Goal: Task Accomplishment & Management: Manage account settings

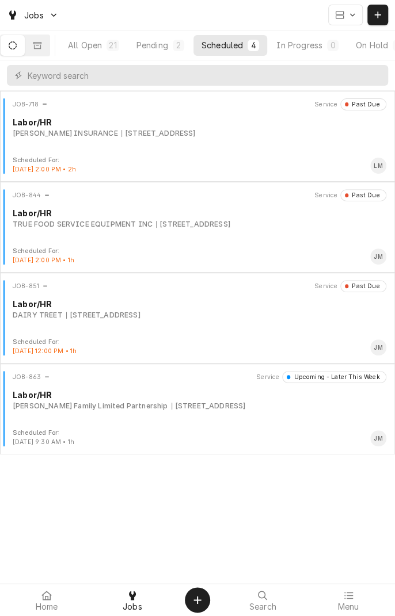
scroll to position [0, 107]
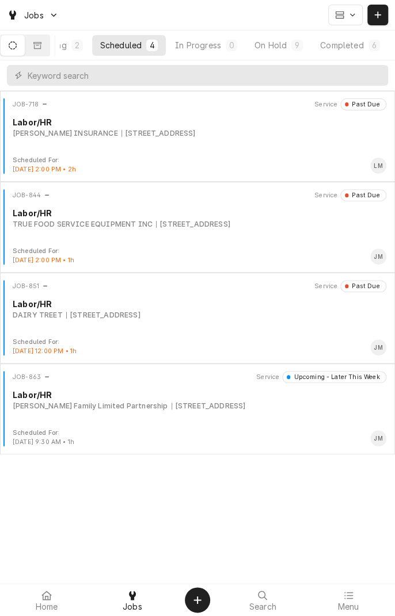
click at [279, 44] on div "On Hold" at bounding box center [270, 45] width 32 height 12
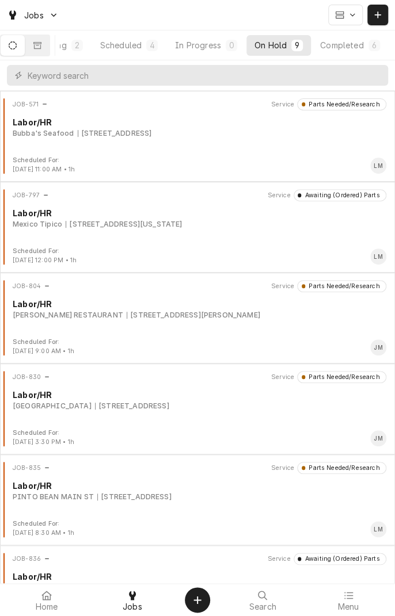
click at [324, 318] on div "RAMSEY'S RESTAURANT 1403 N. NAVARRO ST., VICTORIA, TX 77901" at bounding box center [199, 315] width 373 height 10
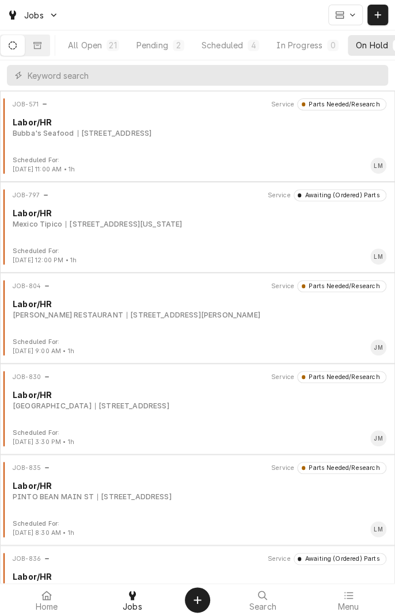
click at [166, 322] on div "JOB-804 Service Parts Needed/Research Labor/HR RAMSEY'S RESTAURANT 1403 N. NAVA…" at bounding box center [197, 309] width 385 height 58
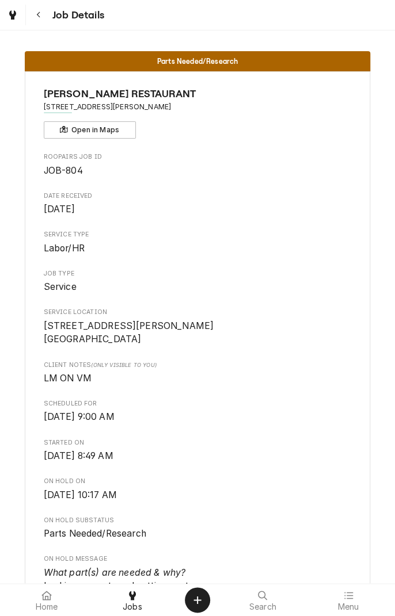
click at [45, 14] on button "Navigate back" at bounding box center [38, 15] width 21 height 21
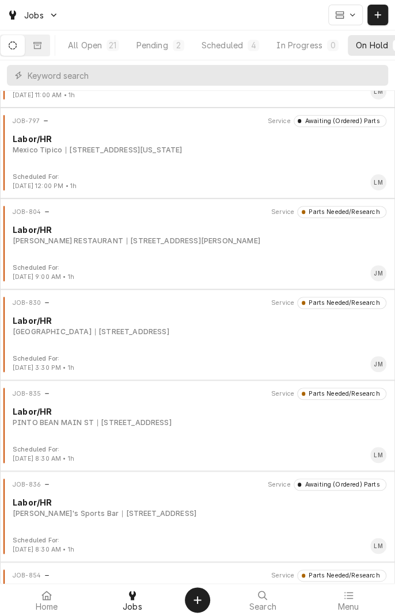
scroll to position [77, 0]
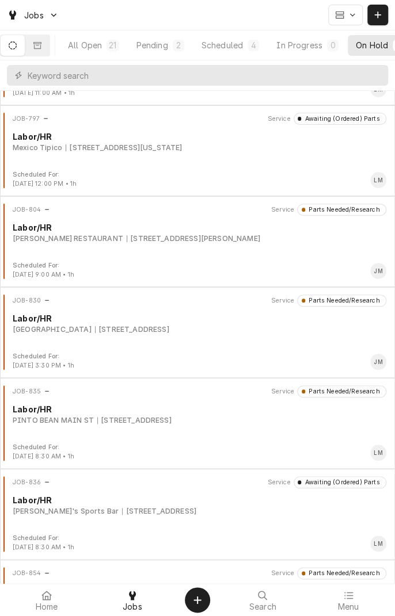
click at [324, 333] on div "[GEOGRAPHIC_DATA]-VICTORIA [STREET_ADDRESS]" at bounding box center [199, 329] width 373 height 10
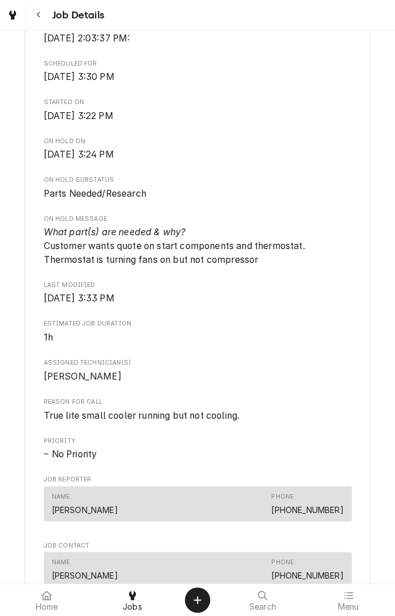
scroll to position [353, 0]
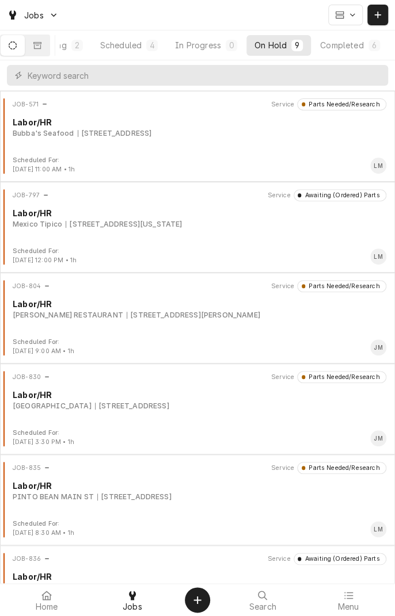
scroll to position [0, 107]
click at [354, 46] on div "Completed" at bounding box center [341, 45] width 43 height 12
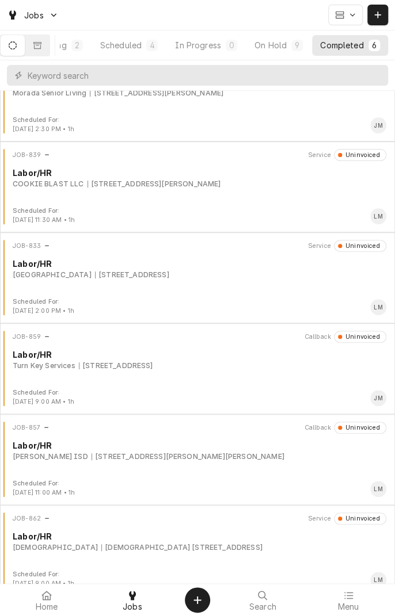
scroll to position [52, 0]
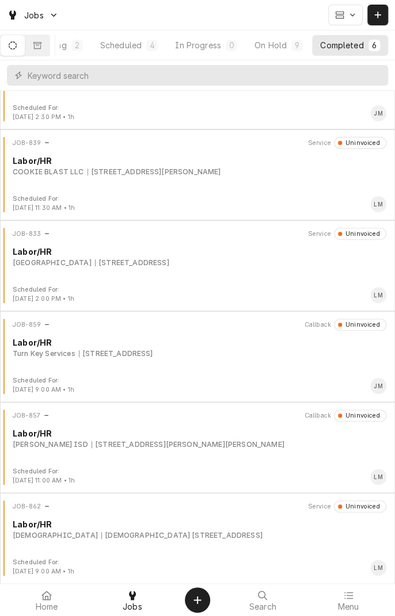
click at [297, 361] on div "JOB-859 Callback Uninvoiced Labor/HR Turn Key Services 94 2nd St W, Bloomington…" at bounding box center [197, 348] width 385 height 58
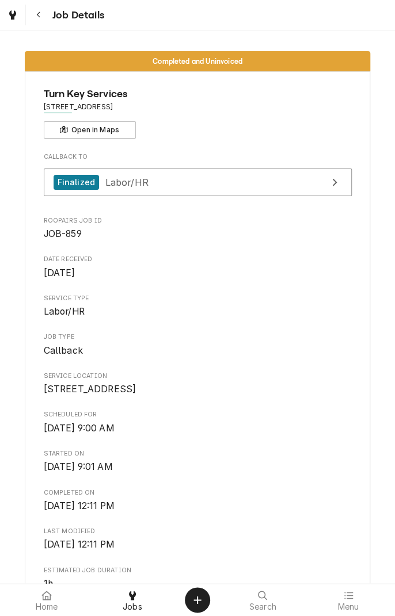
click at [37, 18] on icon "Navigate back" at bounding box center [38, 15] width 5 height 8
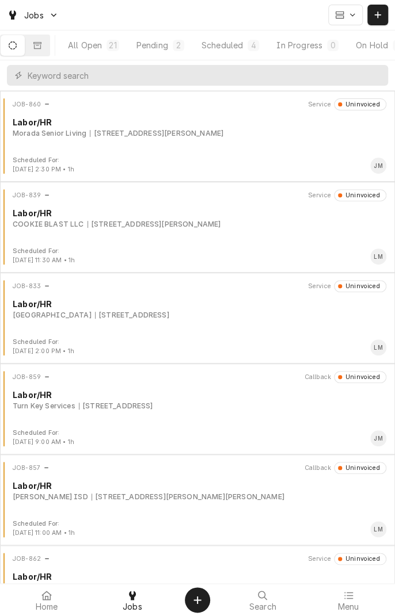
click at [166, 45] on div "Pending" at bounding box center [152, 45] width 32 height 12
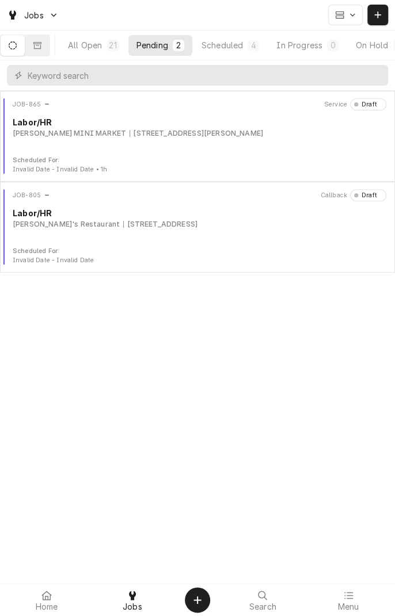
click at [239, 41] on div "Scheduled" at bounding box center [221, 45] width 41 height 12
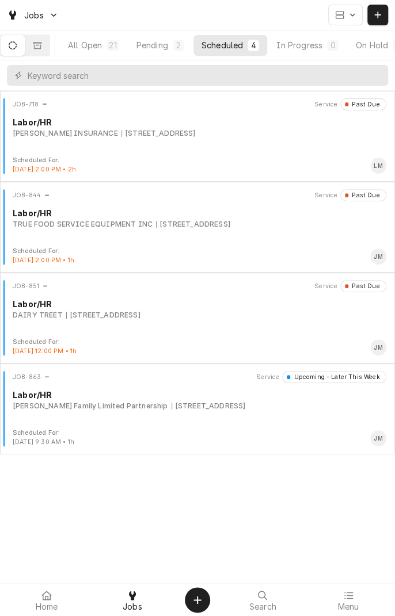
click at [338, 54] on button "In Progress 0" at bounding box center [307, 45] width 78 height 21
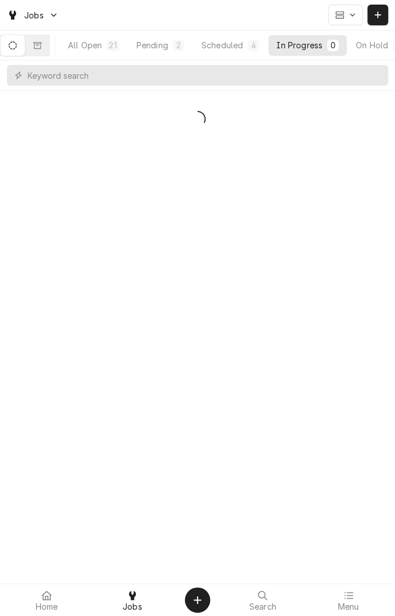
scroll to position [0, 107]
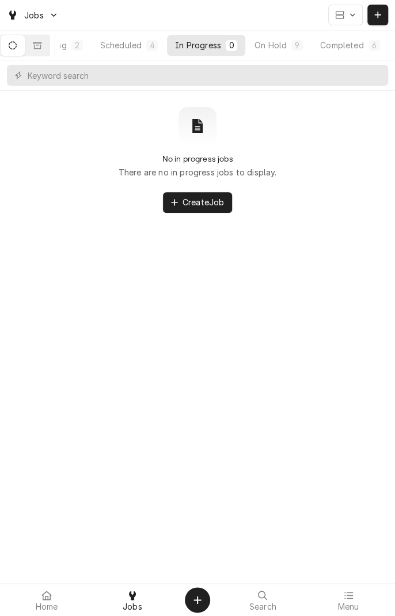
click at [350, 44] on div "Completed" at bounding box center [341, 45] width 43 height 12
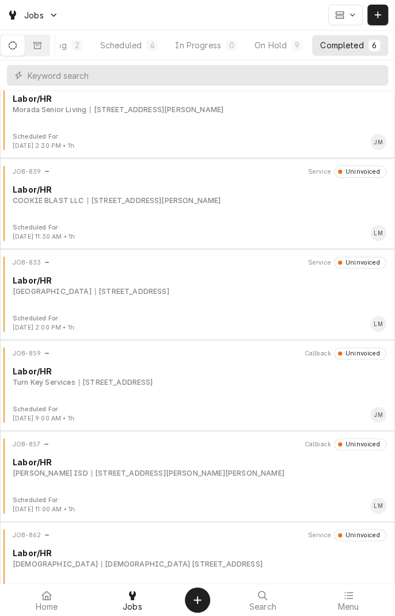
scroll to position [25, 0]
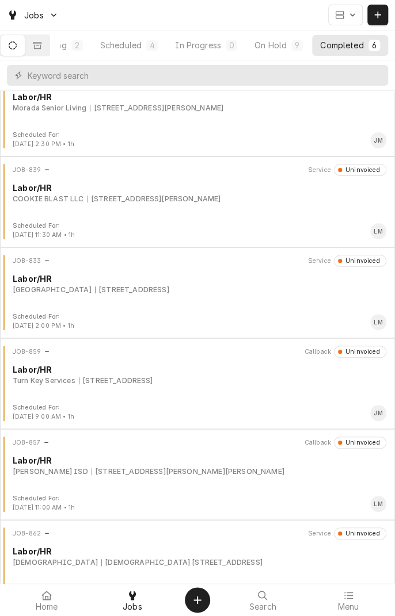
click at [331, 392] on div "JOB-859 Callback Uninvoiced Labor/HR Turn Key Services [STREET_ADDRESS]" at bounding box center [197, 375] width 385 height 58
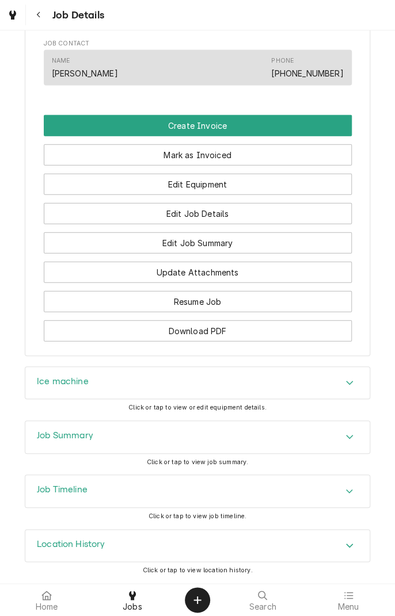
scroll to position [813, 0]
click at [297, 437] on div "Job Summary" at bounding box center [197, 437] width 344 height 32
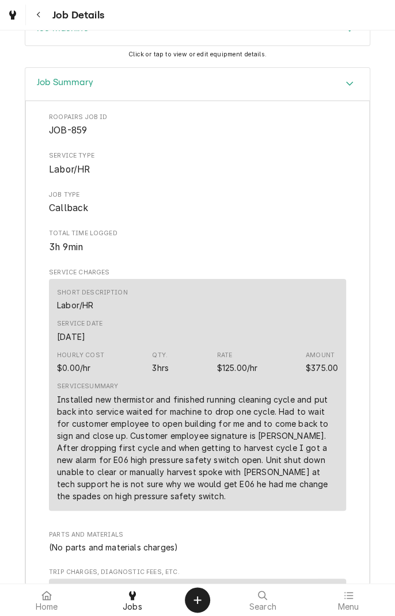
scroll to position [1154, 0]
click at [140, 598] on div "Jobs" at bounding box center [133, 600] width 80 height 23
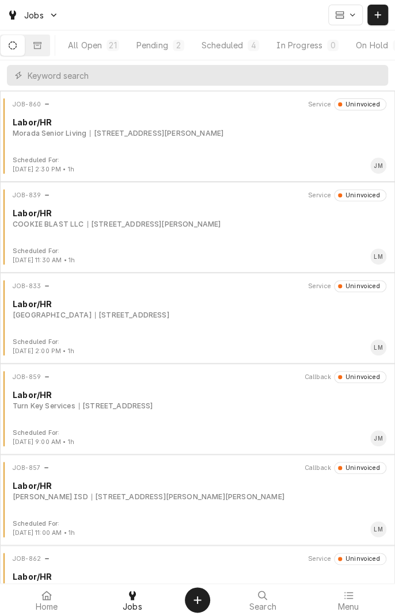
click at [153, 407] on div "94 2nd St W, Bloomington, TX 77951" at bounding box center [116, 406] width 74 height 10
click at [234, 49] on div "Scheduled" at bounding box center [221, 45] width 41 height 12
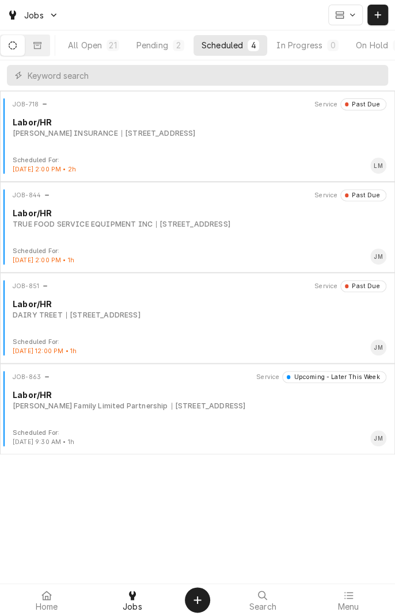
click at [198, 245] on div "JOB-844 Service Past Due Labor/HR TRUE FOOD SERVICE EQUIPMENT INC 94 2nd St W, …" at bounding box center [197, 218] width 385 height 58
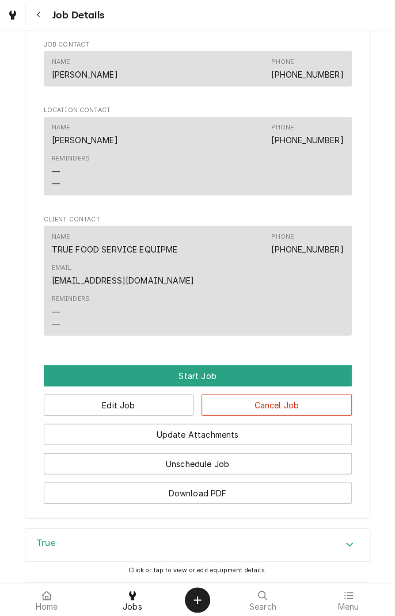
scroll to position [698, 0]
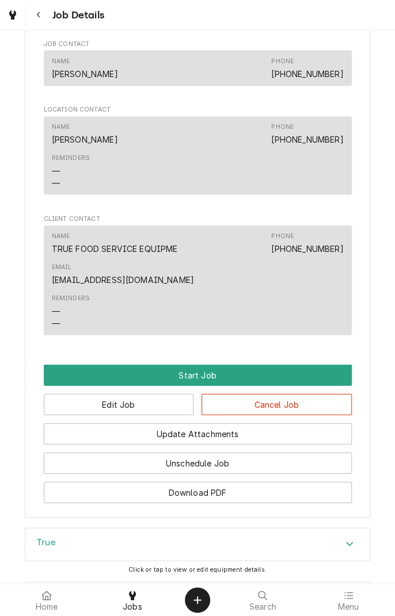
click at [212, 385] on button "Start Job" at bounding box center [198, 374] width 308 height 21
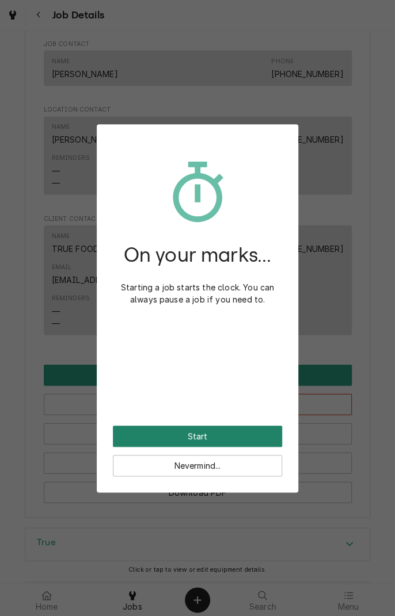
click at [228, 436] on button "Start" at bounding box center [197, 436] width 169 height 21
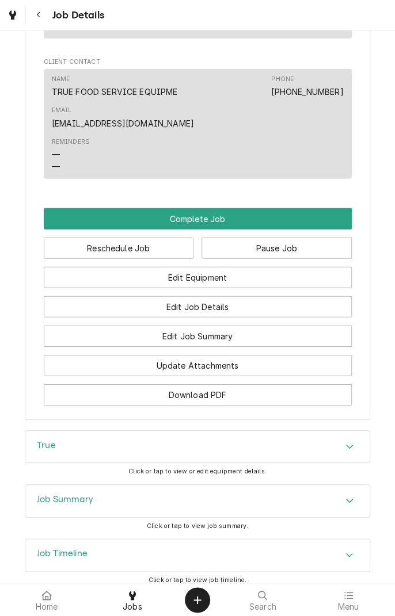
scroll to position [896, 0]
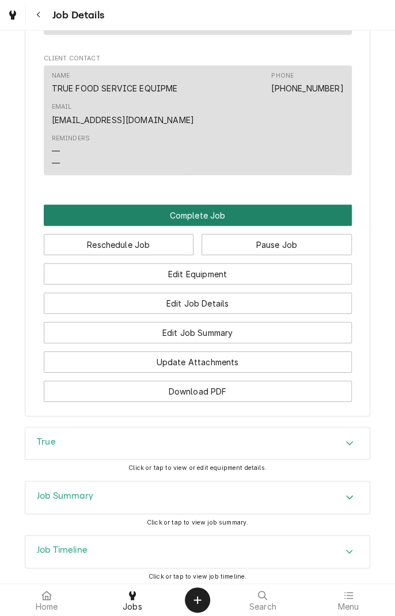
click at [250, 226] on button "Complete Job" at bounding box center [198, 215] width 308 height 21
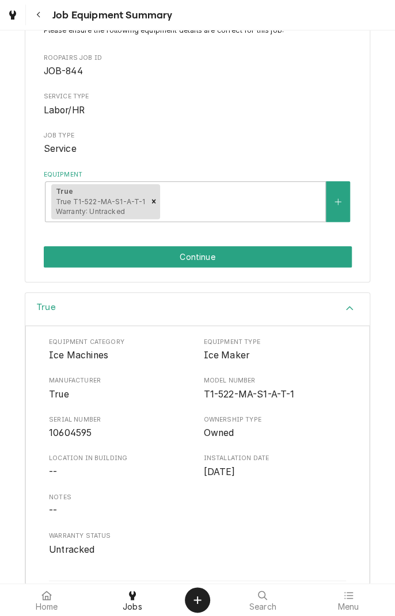
scroll to position [138, 0]
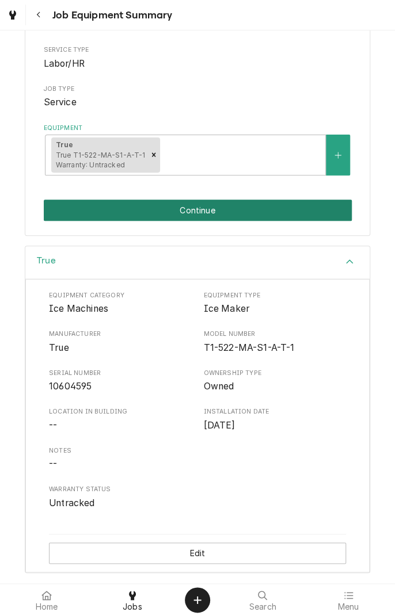
click at [304, 210] on button "Continue" at bounding box center [198, 210] width 308 height 21
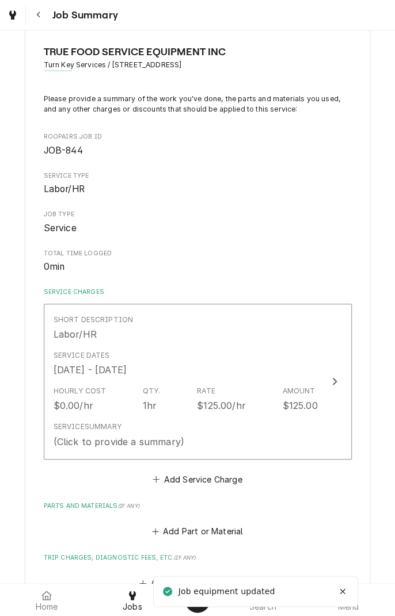
scroll to position [29, 0]
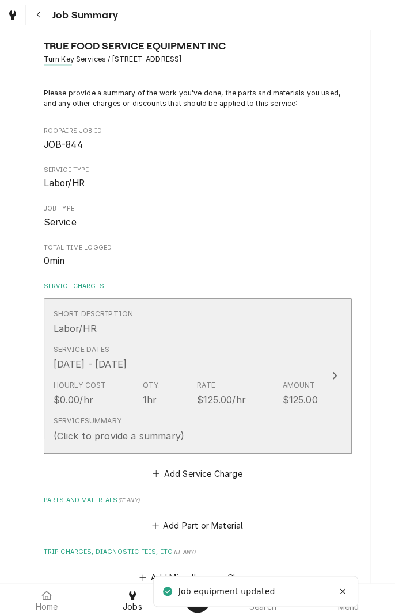
click at [318, 362] on button "Short Description Labor/HR Service Dates Aug 15, 2025 - Aug 22, 2025 Hourly Cos…" at bounding box center [198, 376] width 308 height 156
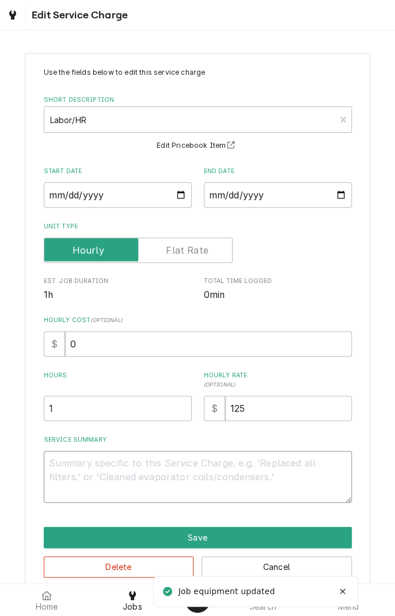
click at [240, 468] on textarea "Service Summary" at bounding box center [198, 477] width 308 height 52
type textarea "x"
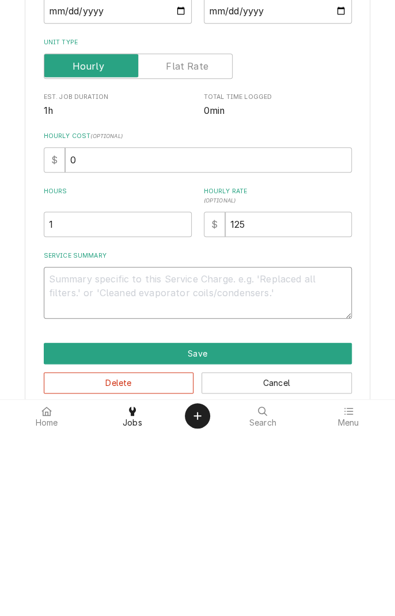
type textarea "Installed new thermistor and finished running cleaning cycle and put back into …"
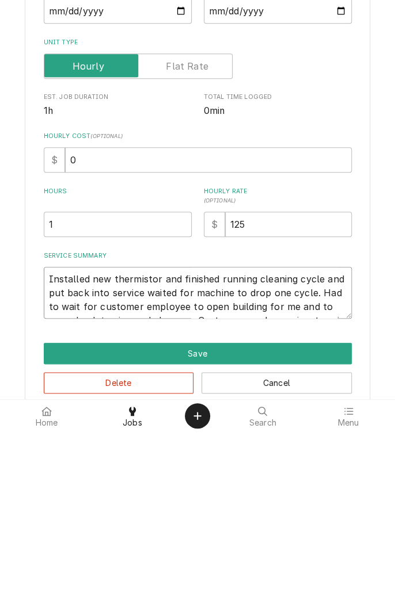
type textarea "x"
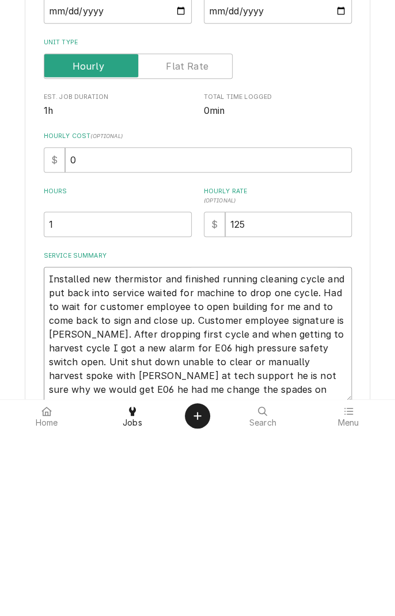
type textarea "Installed new thermistor and finished running cleaning cycle and put back into …"
click at [155, 403] on input "1" at bounding box center [118, 408] width 148 height 25
type textarea "x"
type input "13"
type textarea "x"
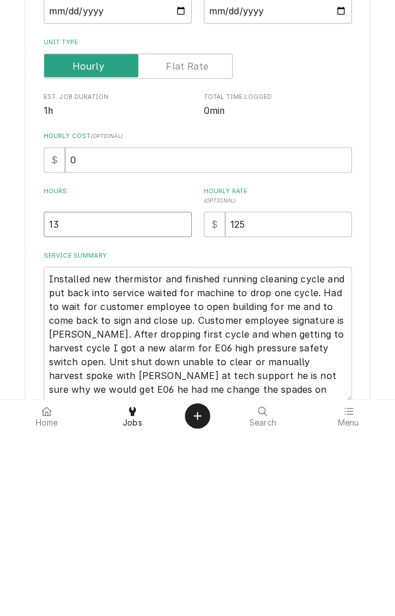
type input "1"
type textarea "x"
type input "3"
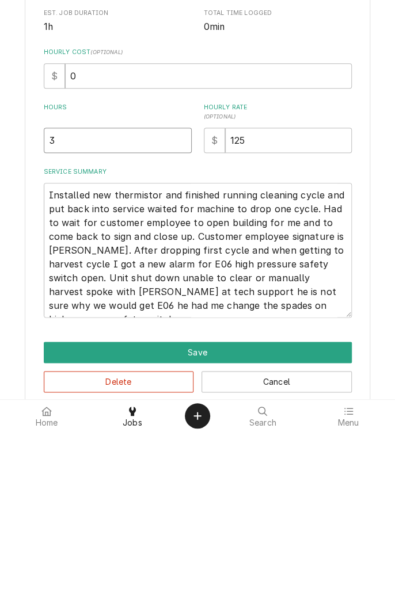
scroll to position [102, 0]
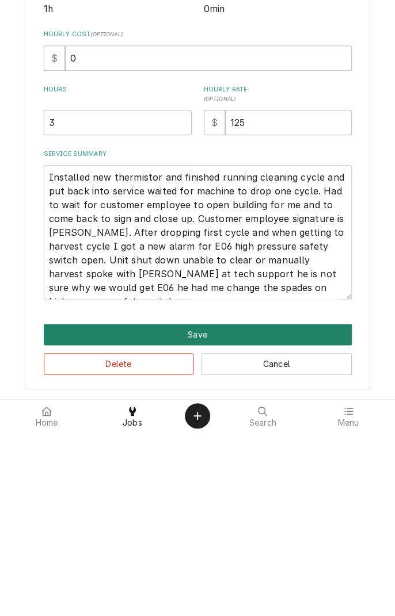
click at [245, 521] on button "Save" at bounding box center [198, 518] width 308 height 21
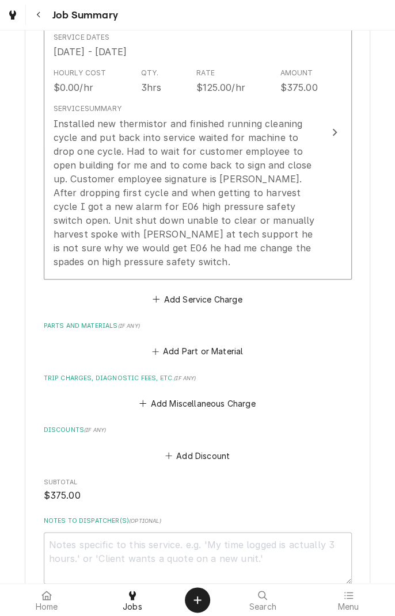
scroll to position [343, 0]
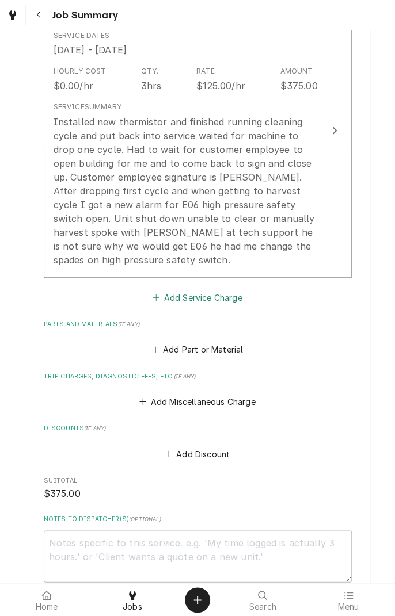
click at [235, 289] on button "Add Service Charge" at bounding box center [197, 297] width 93 height 16
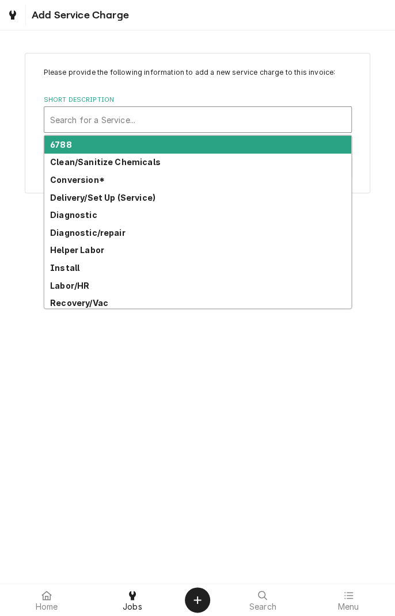
click at [247, 381] on div "Please provide the following information to add a new service charge to this in…" at bounding box center [197, 306] width 395 height 553
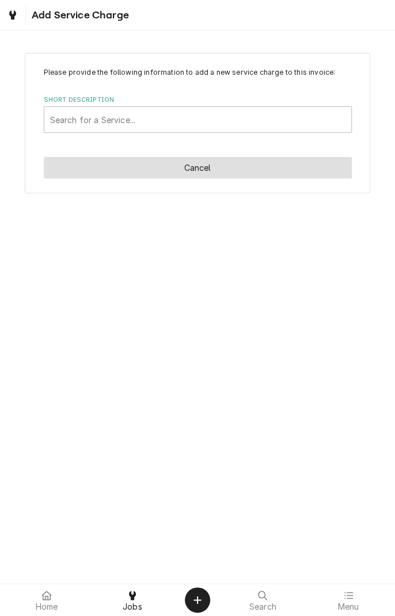
click at [237, 176] on button "Cancel" at bounding box center [198, 167] width 308 height 21
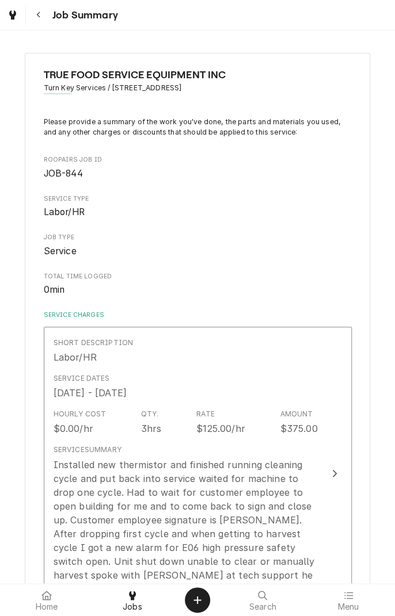
scroll to position [343, 0]
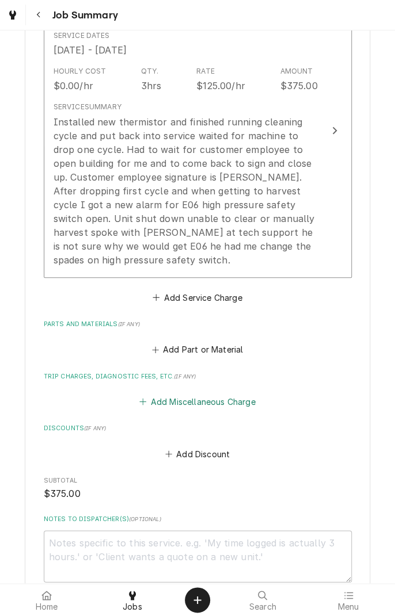
click at [225, 394] on button "Add Miscellaneous Charge" at bounding box center [197, 402] width 120 height 16
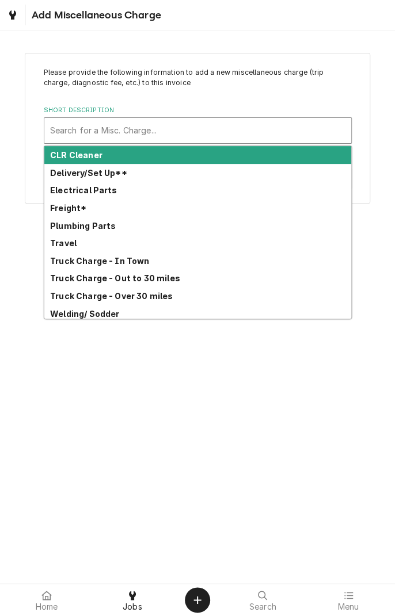
click at [138, 263] on strong "Truck Charge - In Town" at bounding box center [100, 261] width 100 height 10
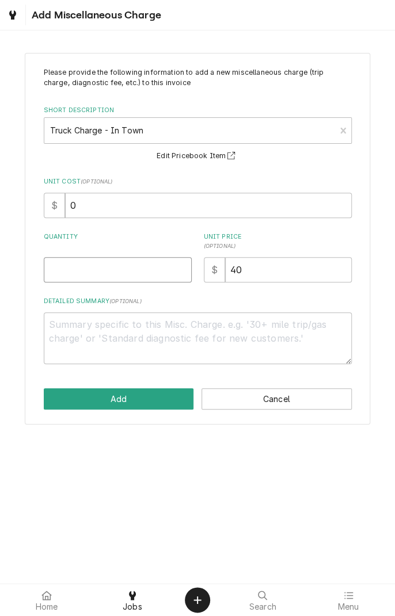
click at [144, 273] on input "Quantity" at bounding box center [118, 269] width 148 height 25
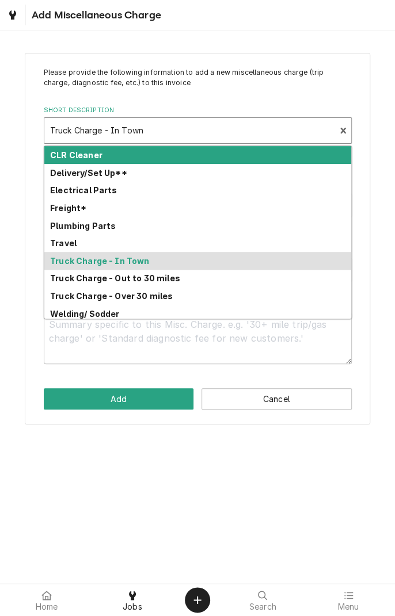
click at [166, 280] on strong "Truck Charge - Out to 30 miles" at bounding box center [115, 278] width 130 height 10
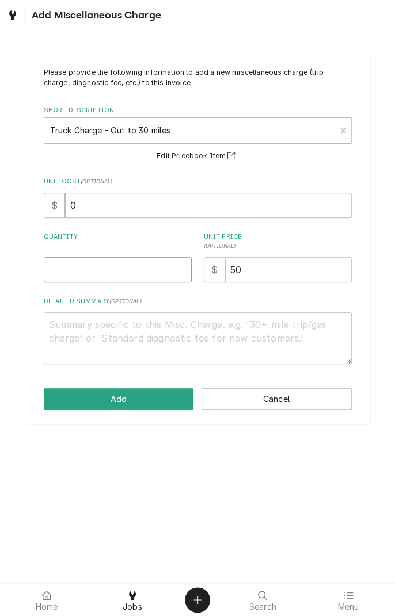
click at [149, 270] on input "Quantity" at bounding box center [118, 269] width 148 height 25
type textarea "x"
type input "1"
type textarea "x"
type input "1"
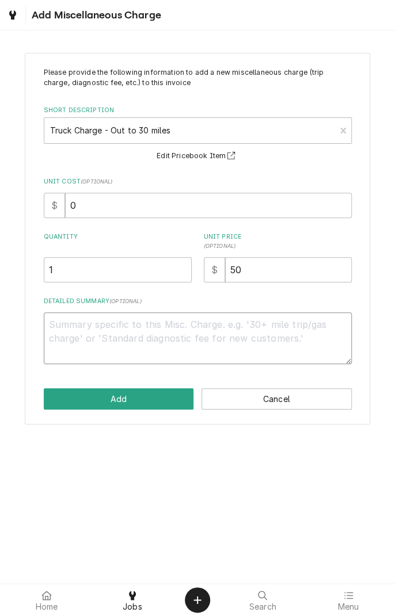
click at [200, 346] on textarea "Detailed Summary ( optional )" at bounding box center [198, 338] width 308 height 52
type textarea "x"
type textarea "T"
type textarea "x"
type textarea "Tr"
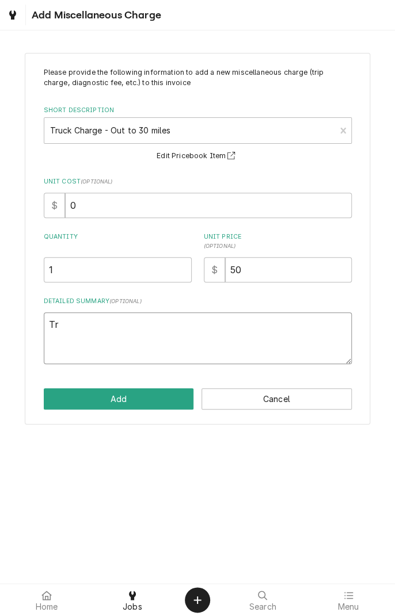
type textarea "x"
type textarea "Tru"
type textarea "x"
type textarea "Truck"
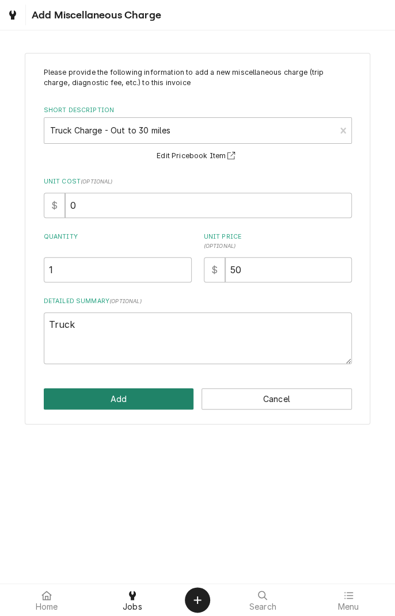
click at [148, 395] on button "Add" at bounding box center [119, 398] width 150 height 21
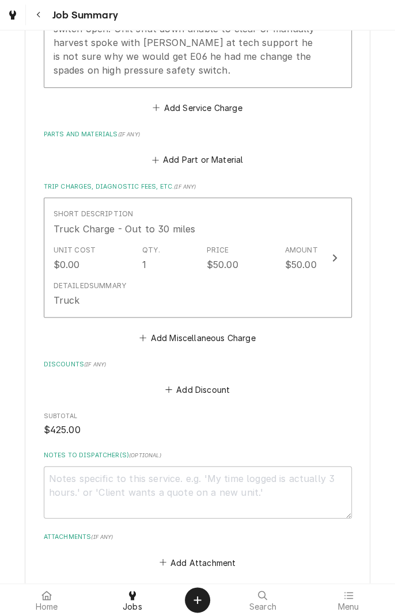
scroll to position [683, 0]
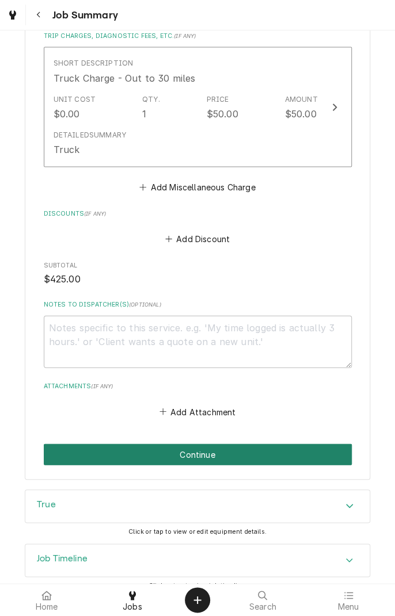
click at [276, 444] on button "Continue" at bounding box center [198, 454] width 308 height 21
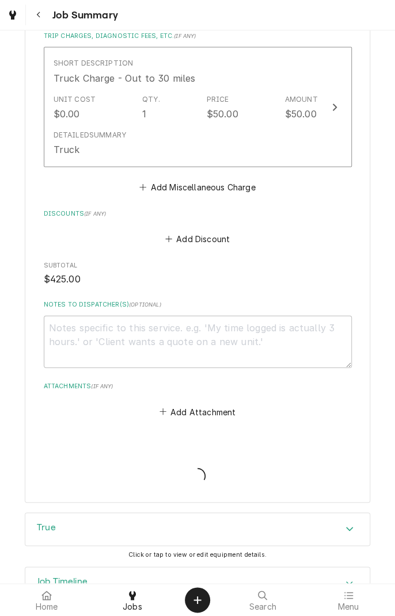
type textarea "x"
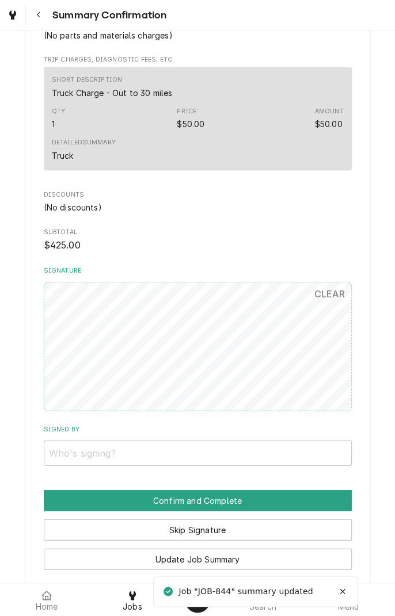
scroll to position [564, 0]
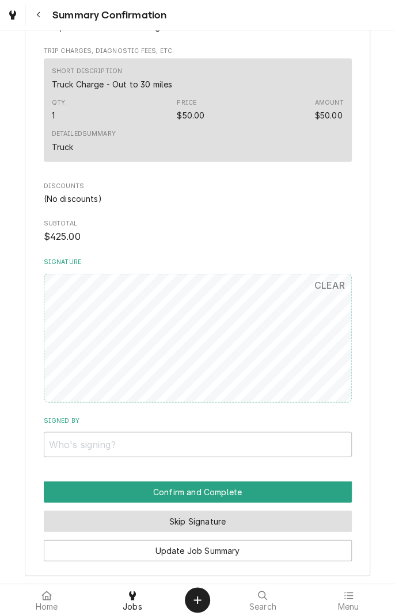
click at [176, 511] on button "Skip Signature" at bounding box center [198, 520] width 308 height 21
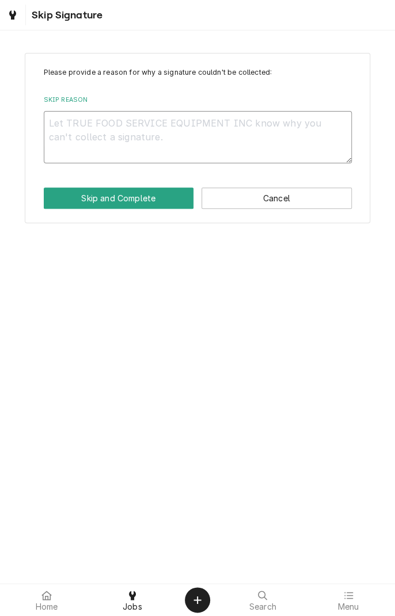
click at [149, 123] on textarea "Skip Reason" at bounding box center [198, 137] width 308 height 52
type textarea "x"
type textarea "C"
type textarea "x"
type textarea "Cl"
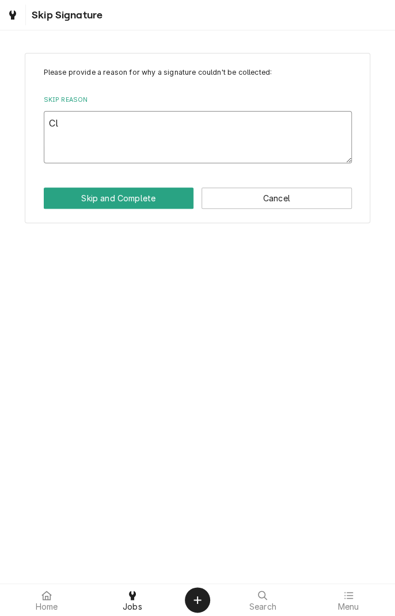
type textarea "x"
type textarea "Clo"
type textarea "x"
type textarea "Closed"
type textarea "x"
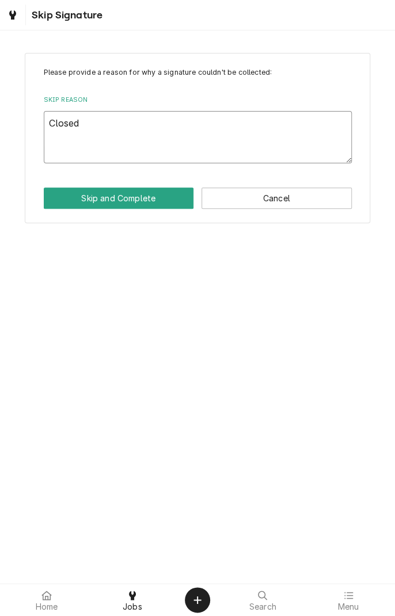
type textarea "Closed at"
type textarea "x"
type textarea "Closed at s"
type textarea "x"
type textarea "Closed at sh"
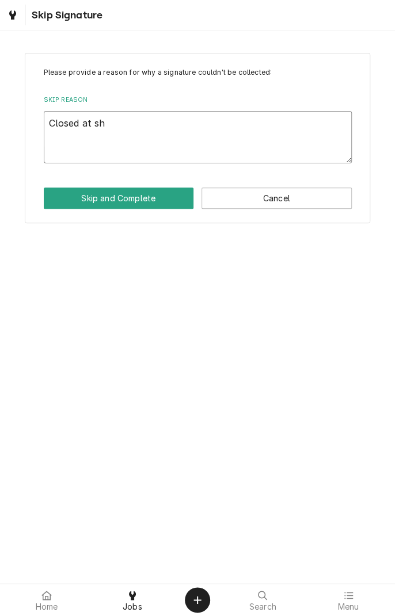
type textarea "x"
type textarea "Closed at sho"
type textarea "x"
type textarea "Closed at shop"
type textarea "x"
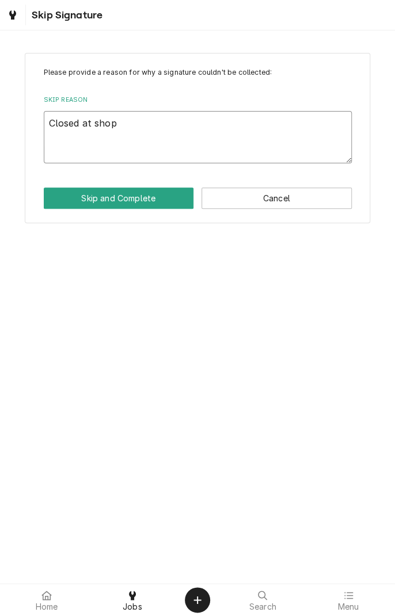
type textarea "Closed at shop"
click at [139, 190] on button "Skip and Complete" at bounding box center [119, 198] width 150 height 21
type textarea "x"
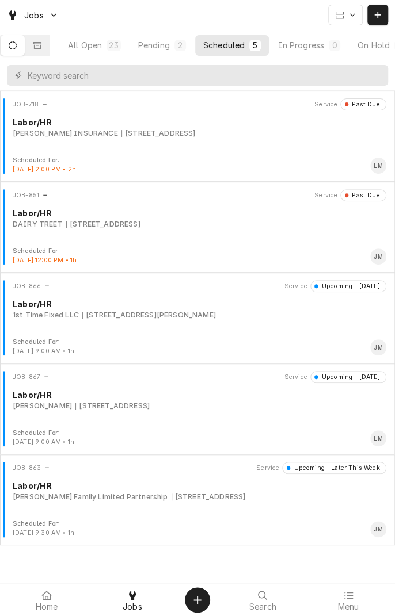
click at [234, 321] on div "JOB-866 Service Upcoming - [DATE] Labor/HR 1st Time Fixed LLC [STREET_ADDRESS][…" at bounding box center [197, 309] width 385 height 58
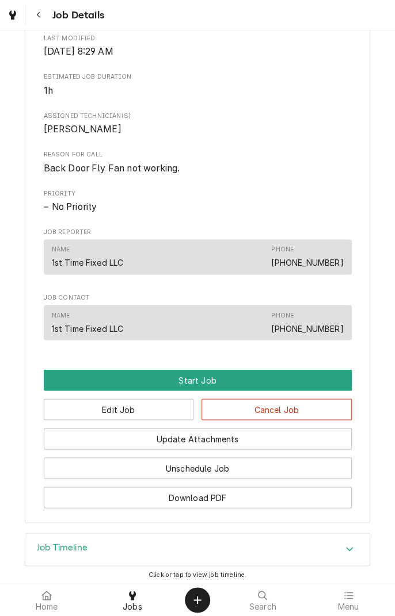
scroll to position [405, 0]
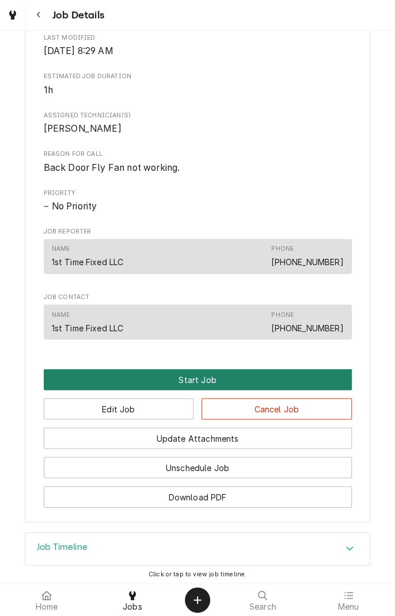
click at [197, 390] on button "Start Job" at bounding box center [198, 379] width 308 height 21
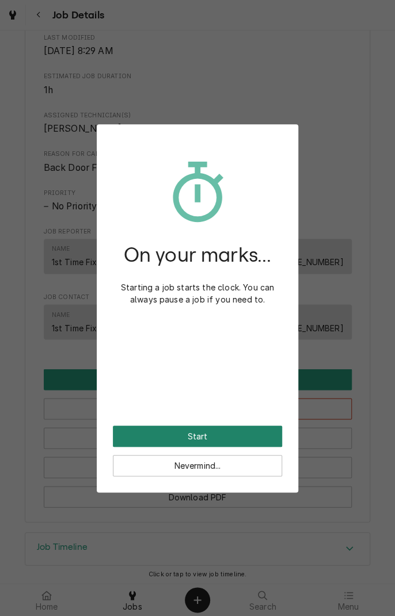
click at [199, 434] on button "Start" at bounding box center [197, 436] width 169 height 21
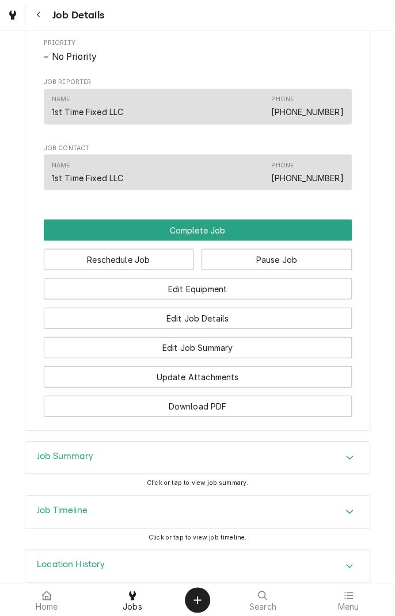
scroll to position [627, 0]
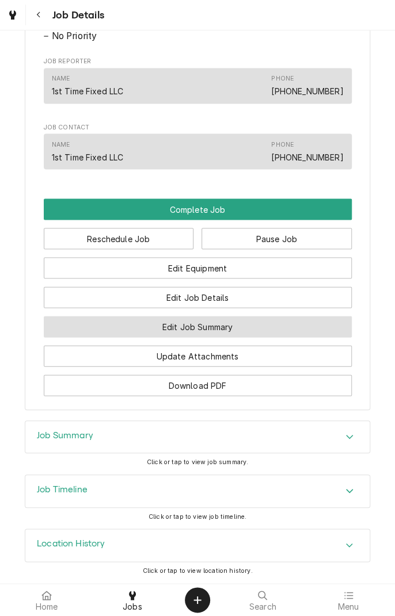
click at [276, 327] on button "Edit Job Summary" at bounding box center [198, 326] width 308 height 21
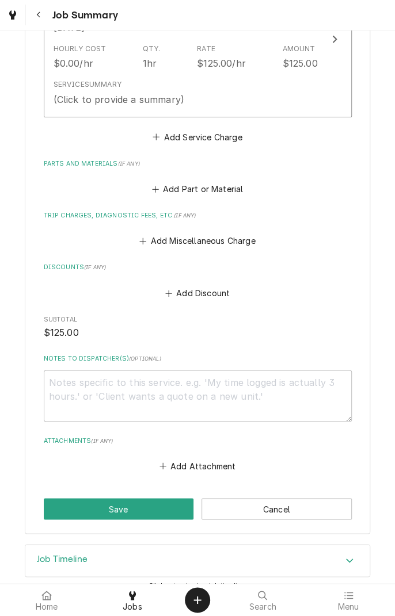
scroll to position [379, 0]
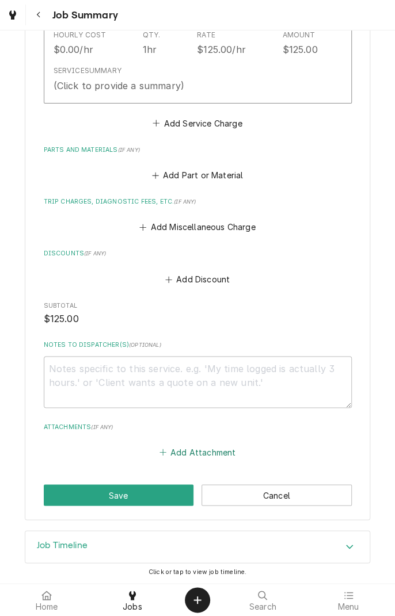
click at [217, 452] on button "Add Attachment" at bounding box center [197, 452] width 81 height 16
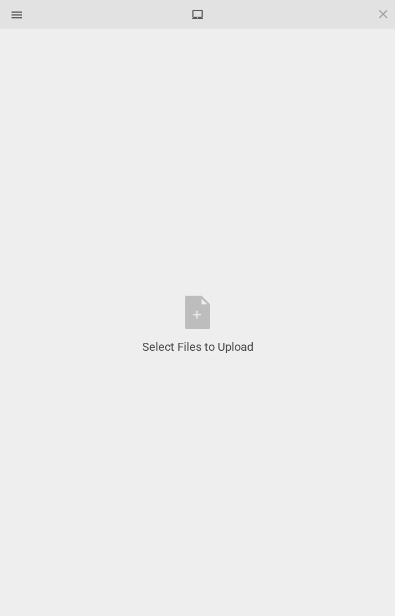
type textarea "x"
click at [200, 316] on div "Select Files to Upload or Drag and Drop, Copy and Paste Files" at bounding box center [197, 325] width 111 height 59
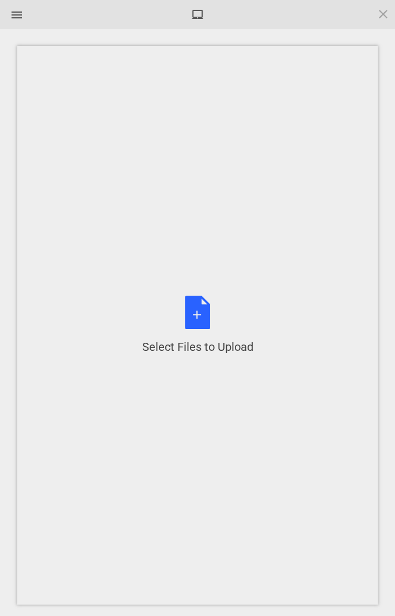
click at [197, 318] on div "Select Files to Upload or Drag and Drop, Copy and Paste Files" at bounding box center [197, 325] width 111 height 59
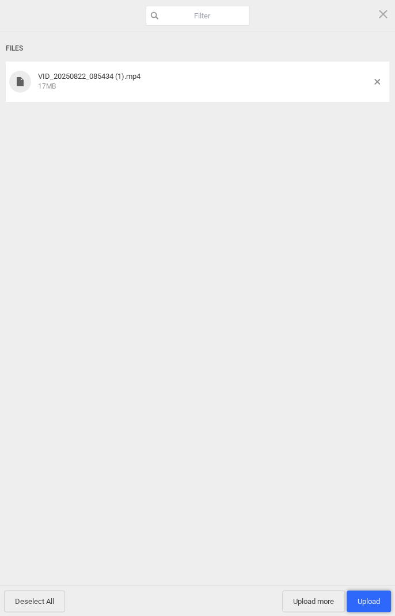
click at [369, 591] on span "Upload 1" at bounding box center [368, 601] width 44 height 22
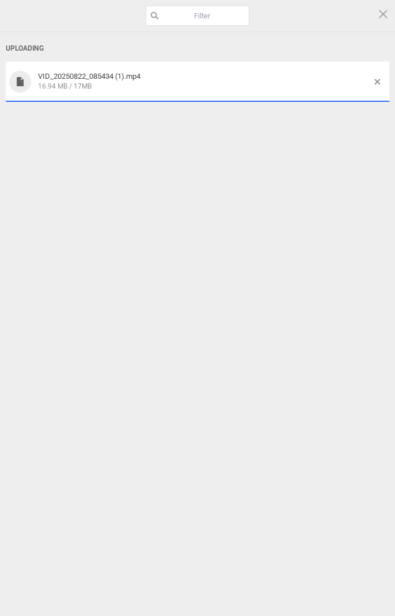
type textarea "x"
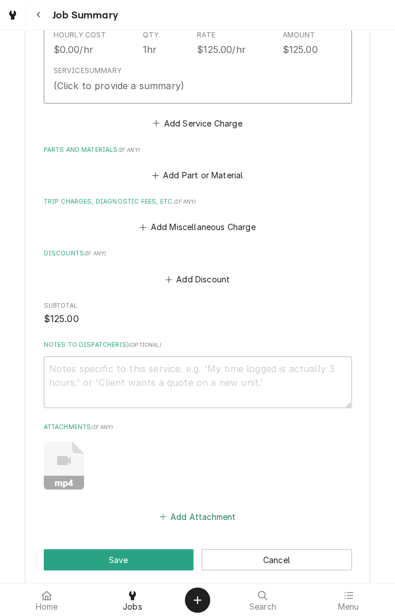
click at [204, 509] on button "Add Attachment" at bounding box center [197, 517] width 81 height 16
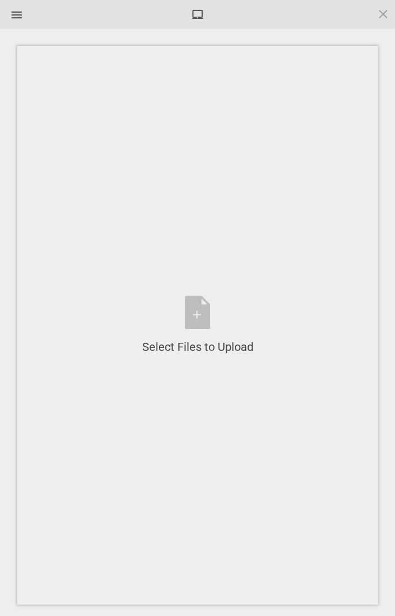
click at [204, 316] on div "Select Files to Upload or Drag and Drop, Copy and Paste Files" at bounding box center [197, 325] width 111 height 59
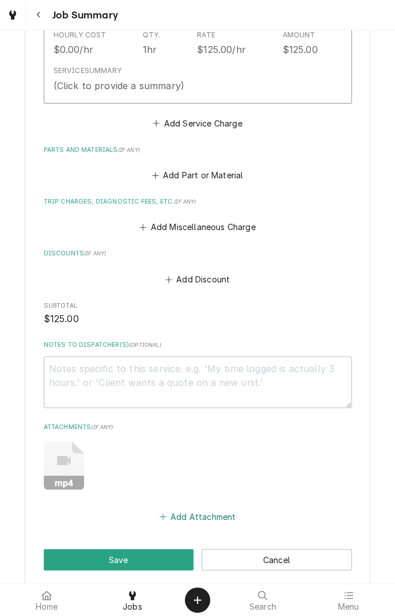
click at [192, 519] on button "Add Attachment" at bounding box center [197, 517] width 81 height 16
type textarea "x"
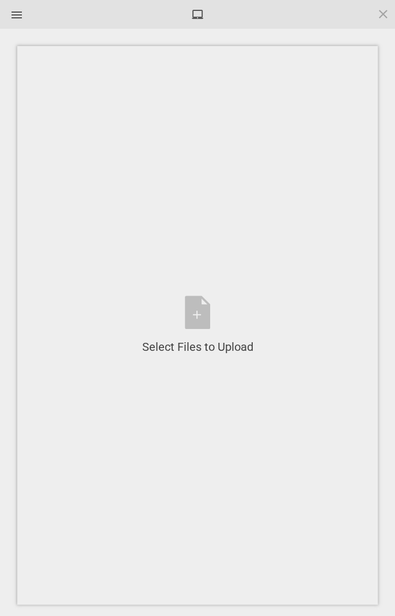
click at [200, 325] on div "Select Files to Upload or Drag and Drop, Copy and Paste Files" at bounding box center [197, 325] width 111 height 59
click at [197, 311] on div "Select Files to Upload or Drag and Drop, Copy and Paste Files" at bounding box center [197, 325] width 111 height 59
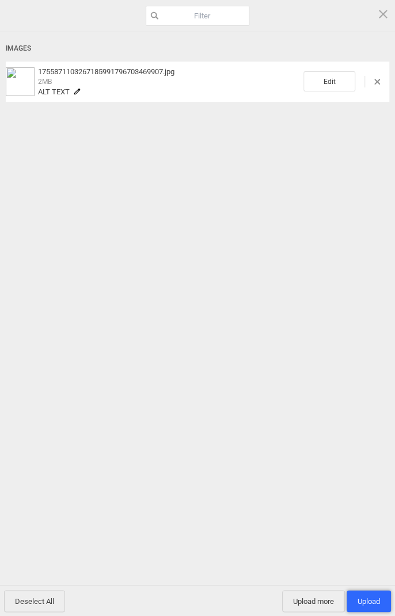
click at [368, 598] on span "Upload 1" at bounding box center [368, 601] width 22 height 9
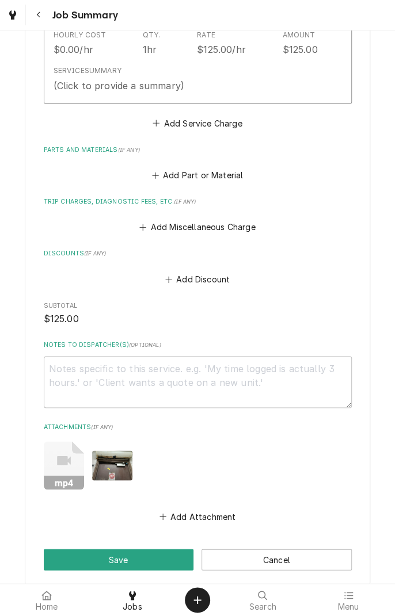
click at [201, 512] on button "Add Attachment" at bounding box center [197, 517] width 81 height 16
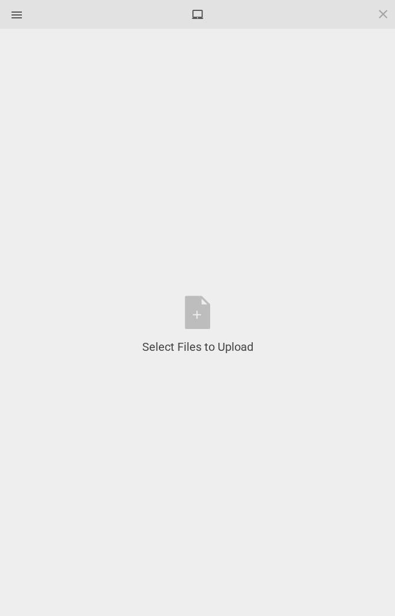
type textarea "x"
click at [207, 324] on div "Select Files to Upload or Drag and Drop, Copy and Paste Files" at bounding box center [197, 325] width 111 height 59
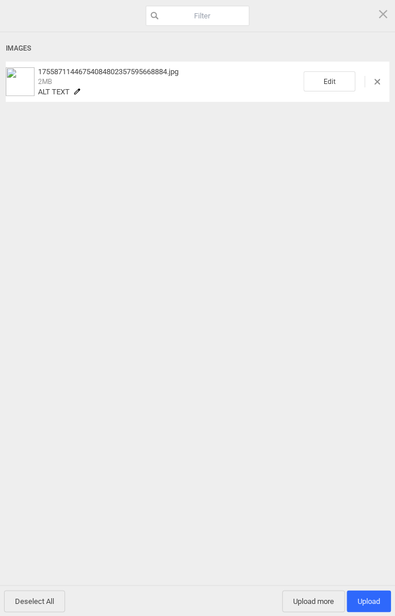
click at [368, 592] on span "Upload 1" at bounding box center [368, 601] width 44 height 22
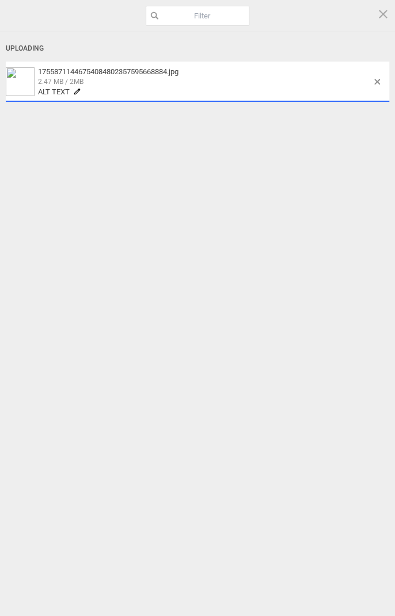
type textarea "x"
